Goal: Task Accomplishment & Management: Complete application form

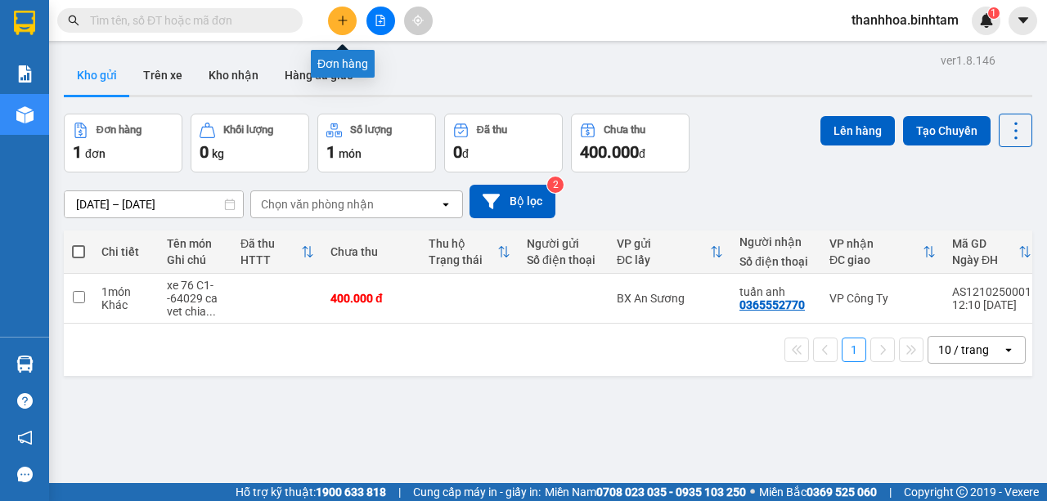
click at [334, 16] on button at bounding box center [342, 21] width 29 height 29
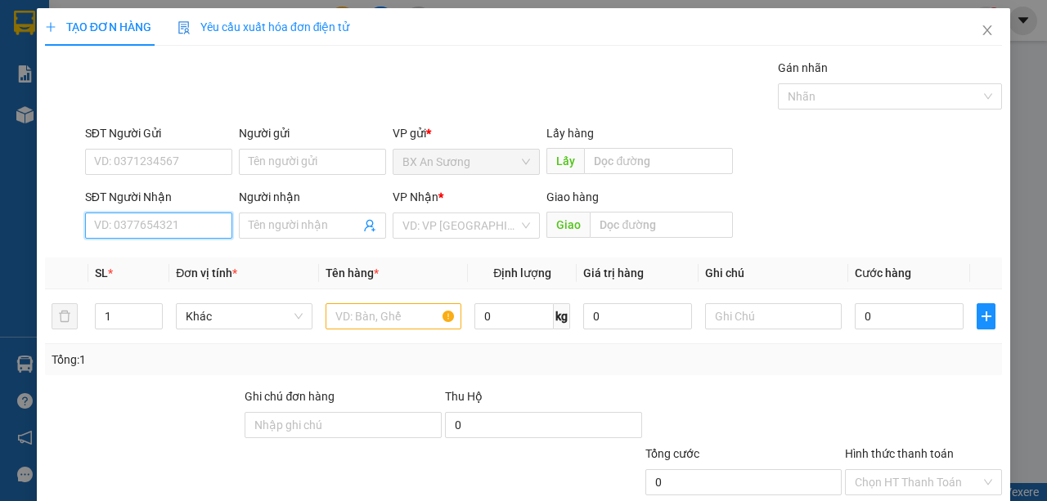
click at [218, 221] on input "SĐT Người Nhận" at bounding box center [158, 226] width 147 height 26
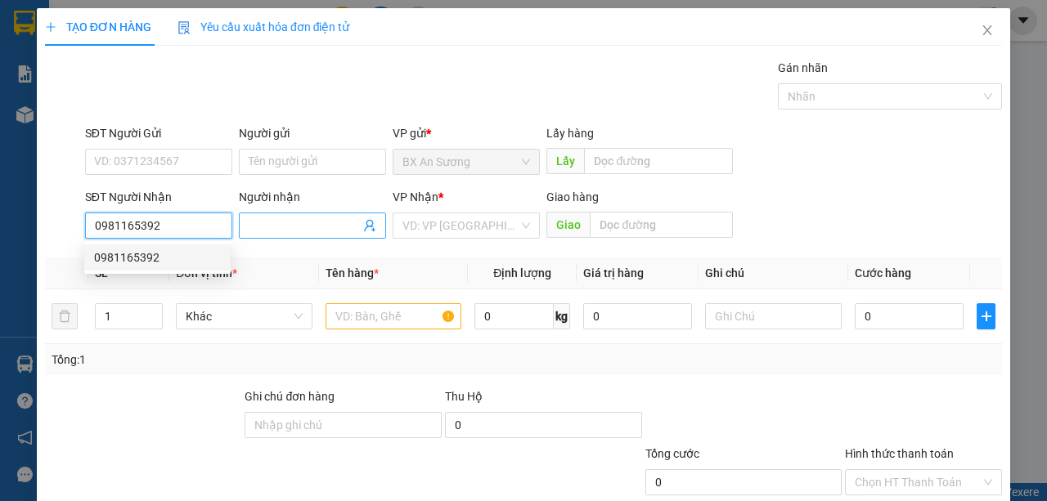
type input "0981165392"
drag, startPoint x: 311, startPoint y: 226, endPoint x: 321, endPoint y: 218, distance: 12.8
click at [312, 224] on input "Người nhận" at bounding box center [304, 226] width 111 height 18
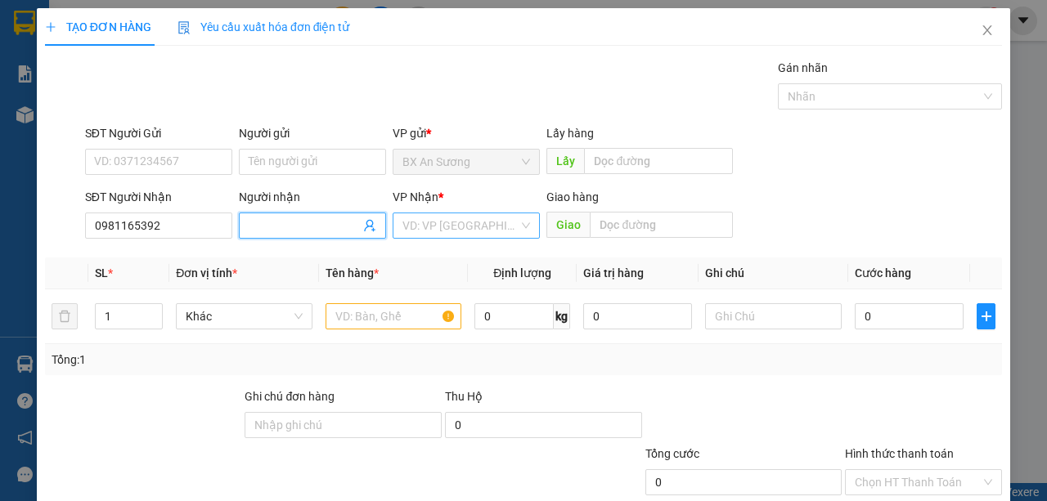
click at [520, 231] on div "VD: VP [GEOGRAPHIC_DATA]" at bounding box center [466, 226] width 147 height 26
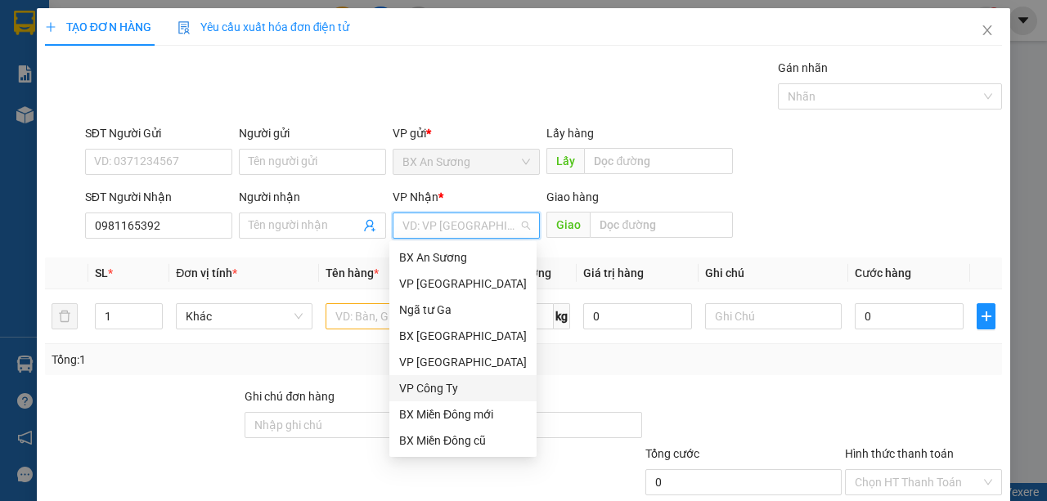
click at [452, 394] on div "VP Công Ty" at bounding box center [463, 389] width 128 height 18
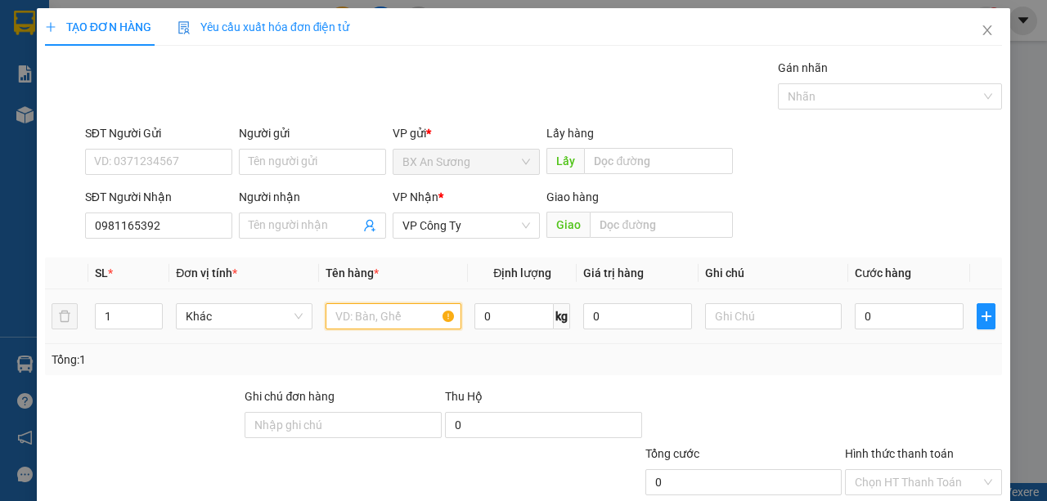
click at [347, 316] on input "text" at bounding box center [394, 316] width 137 height 26
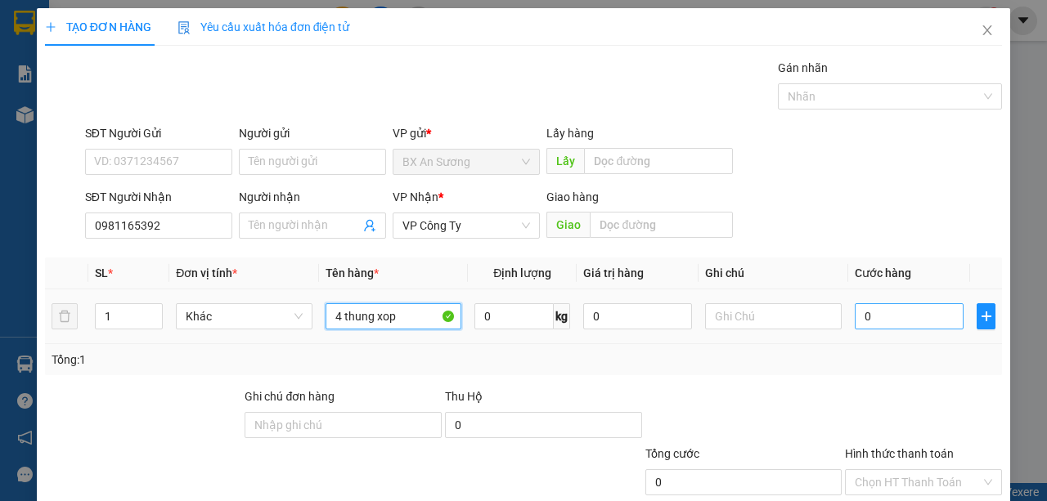
type input "4 thung xop"
click at [859, 315] on input "0" at bounding box center [909, 316] width 109 height 26
type input "4"
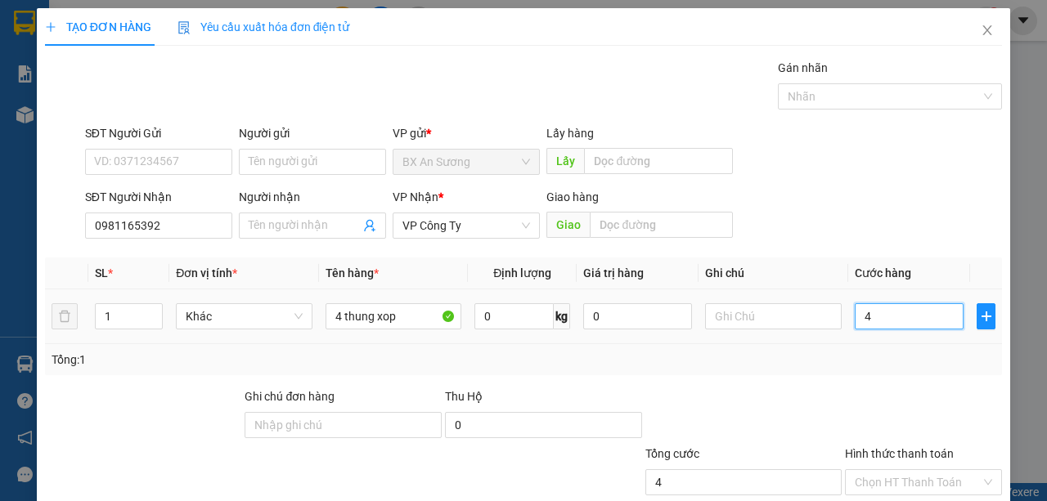
type input "40"
type input "400"
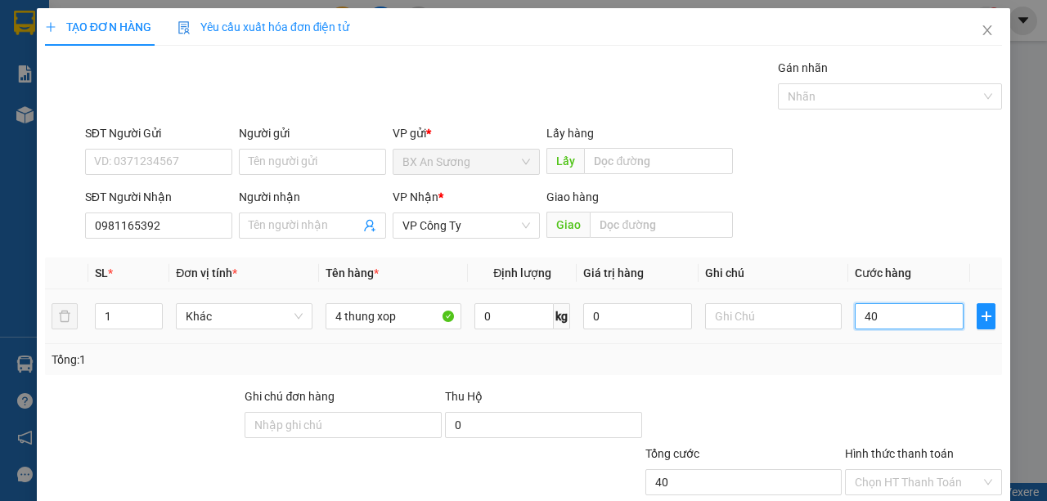
type input "400"
type input "4.000"
type input "40.000"
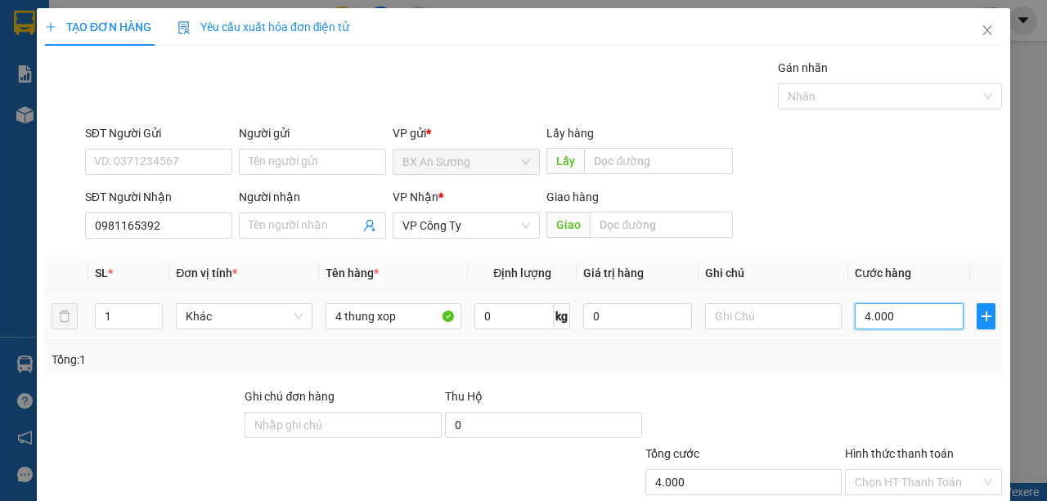
type input "40.000"
type input "400.000"
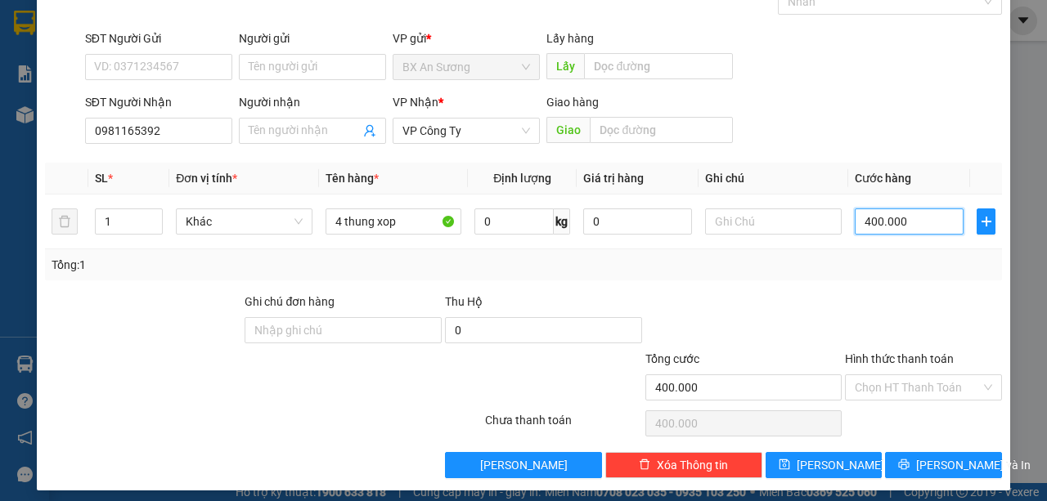
scroll to position [101, 0]
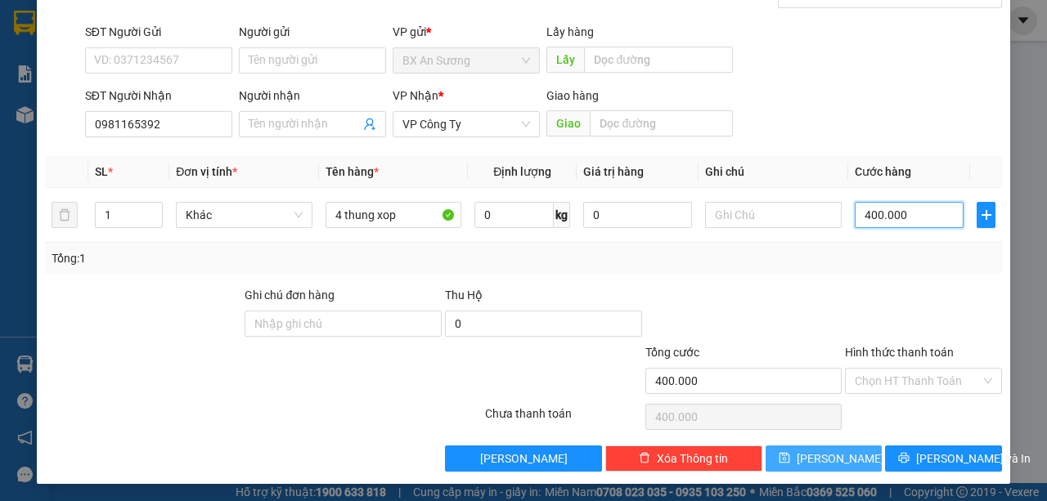
type input "400.000"
click at [790, 452] on icon "save" at bounding box center [784, 457] width 11 height 11
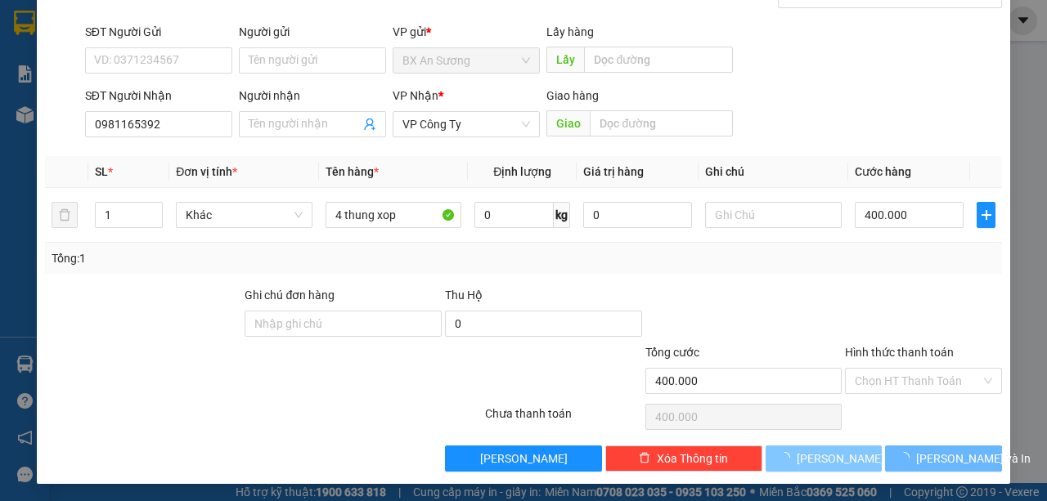
type input "0"
